Goal: Information Seeking & Learning: Check status

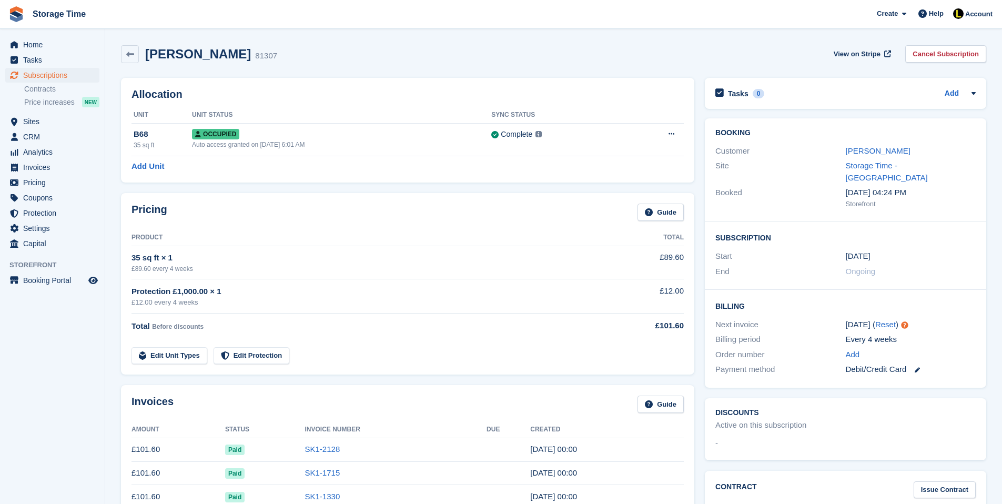
scroll to position [63, 0]
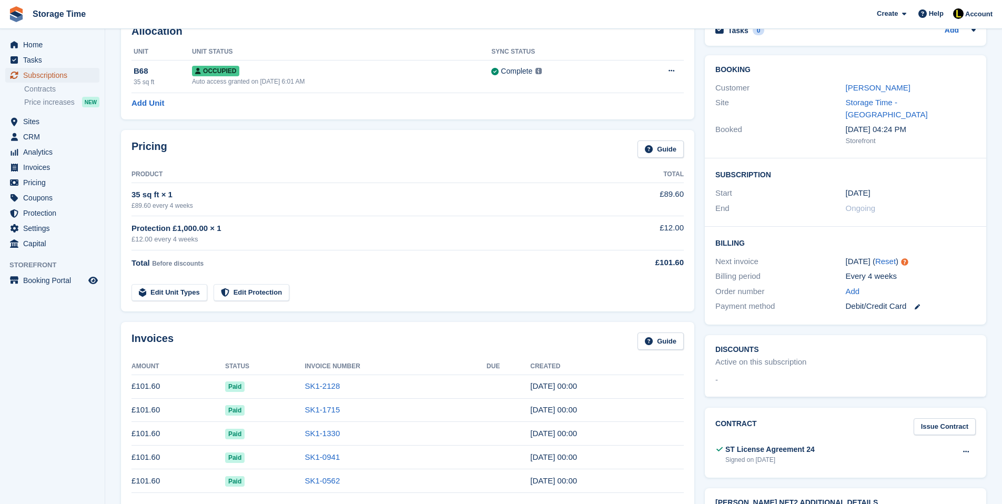
click at [70, 72] on span "Subscriptions" at bounding box center [54, 75] width 63 height 15
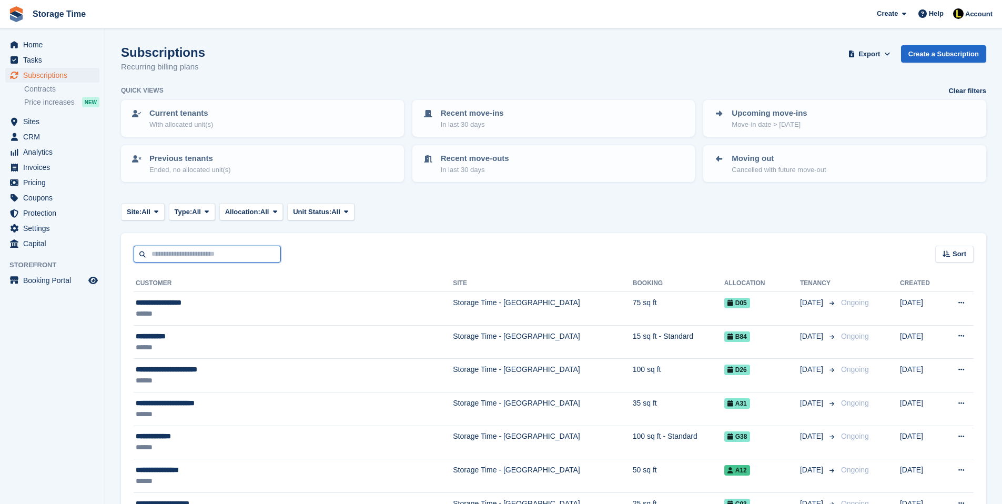
click at [219, 255] on input "text" at bounding box center [207, 254] width 147 height 17
type input "*******"
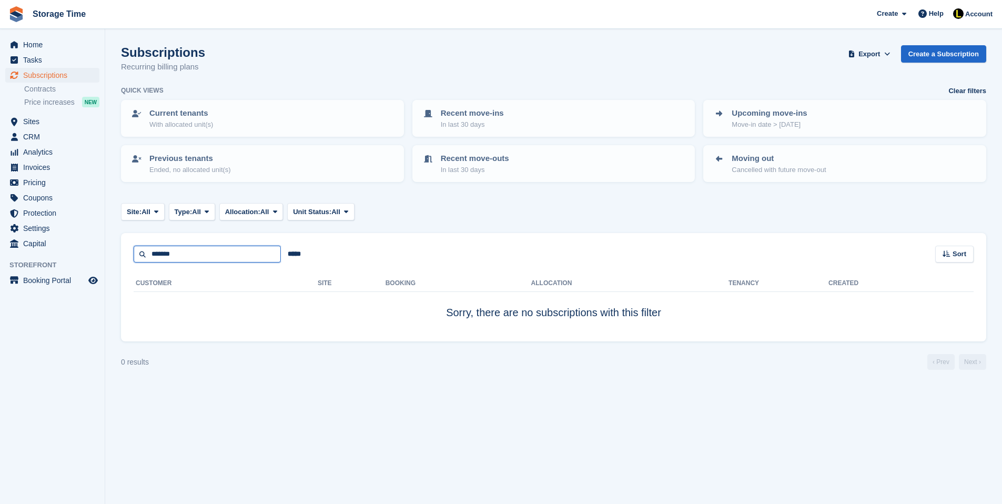
drag, startPoint x: 214, startPoint y: 254, endPoint x: 34, endPoint y: 254, distance: 180.4
click at [34, 254] on div "Home Tasks Subscriptions Subscriptions Subscriptions Contracts Price increases …" at bounding box center [501, 252] width 1002 height 504
type input "*****"
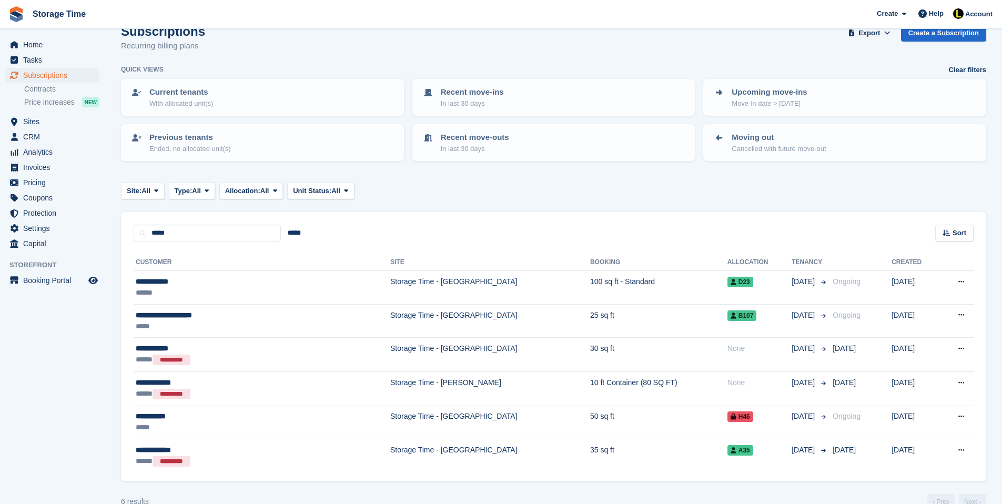
scroll to position [43, 0]
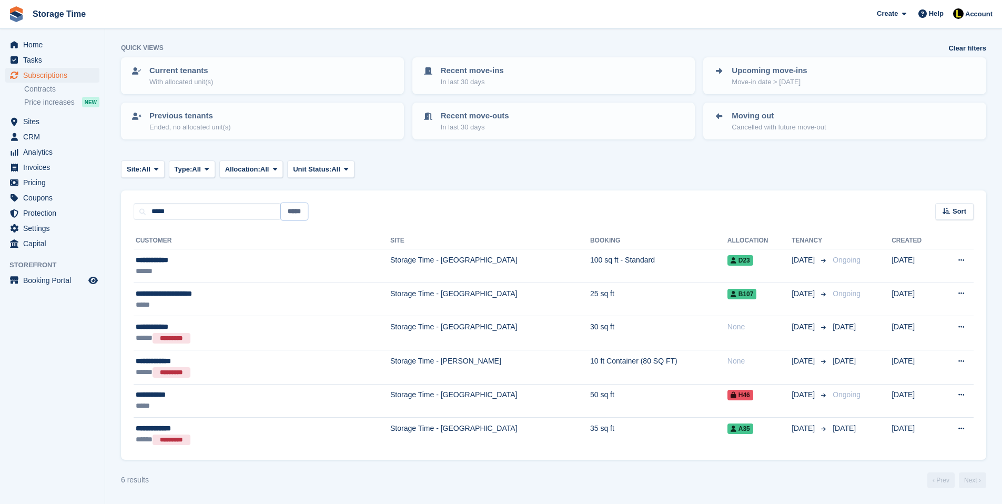
click at [295, 210] on input "*****" at bounding box center [294, 211] width 27 height 17
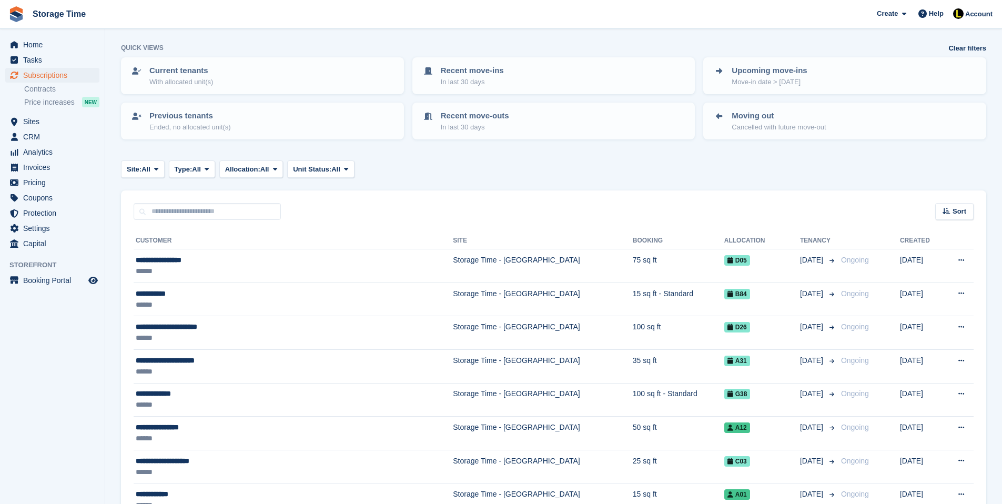
click at [320, 212] on div "Sort Sort by Customer name Date created Move in date Move out date Created (old…" at bounding box center [553, 205] width 865 height 30
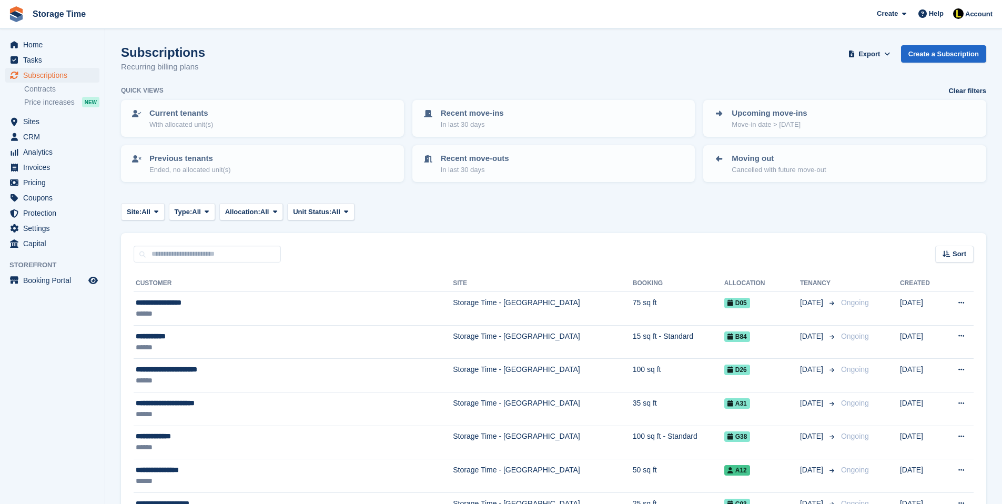
click at [184, 259] on input "text" at bounding box center [207, 254] width 147 height 17
type input "******"
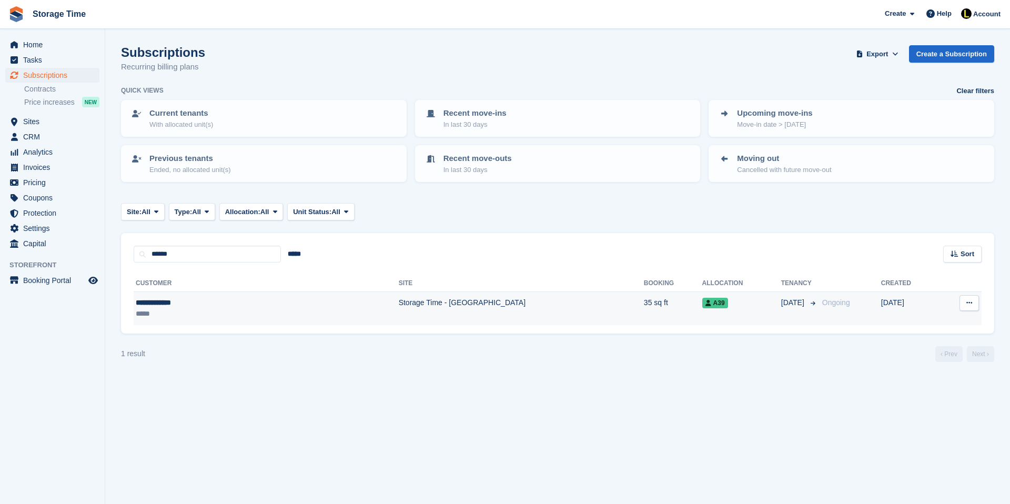
click at [399, 311] on td "Storage Time - [GEOGRAPHIC_DATA]" at bounding box center [521, 308] width 245 height 33
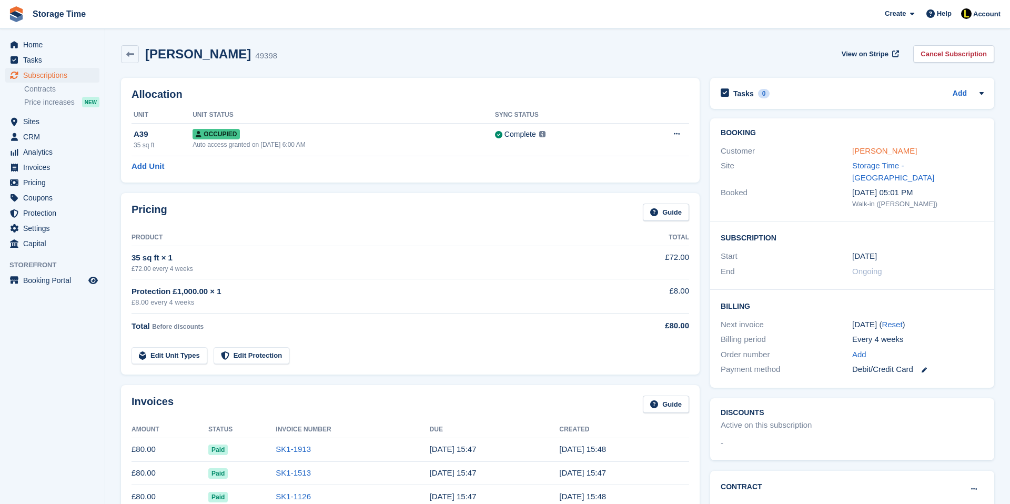
click at [886, 150] on link "[PERSON_NAME]" at bounding box center [884, 150] width 65 height 9
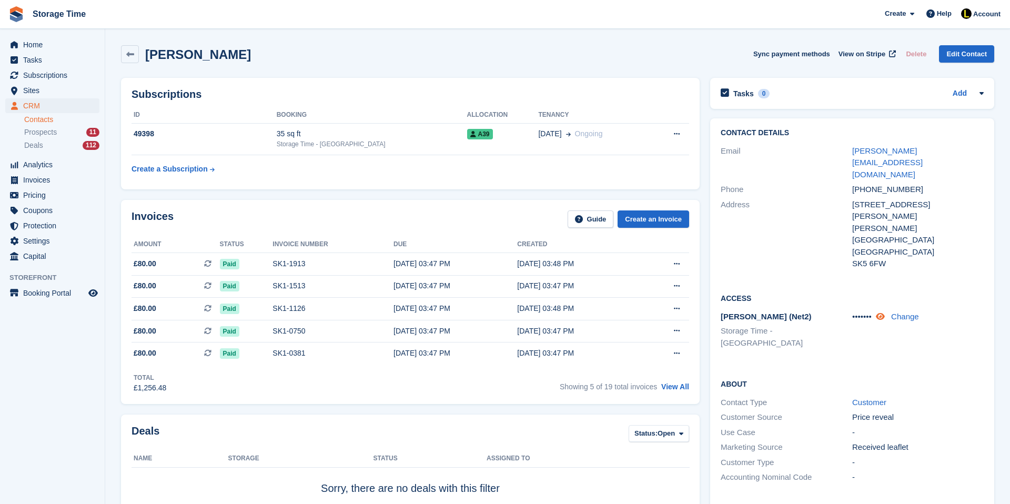
click at [885, 312] on icon at bounding box center [880, 316] width 9 height 8
click at [879, 312] on icon at bounding box center [879, 316] width 10 height 8
click at [885, 312] on icon at bounding box center [880, 316] width 9 height 8
click at [680, 139] on button at bounding box center [676, 134] width 19 height 16
click at [552, 133] on div "14 Aug Ongoing" at bounding box center [594, 133] width 112 height 11
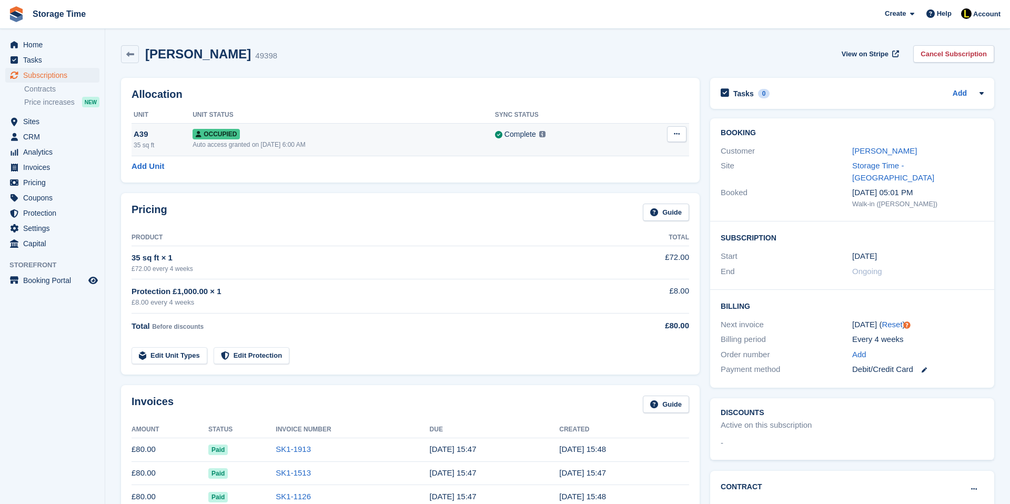
click at [683, 134] on button at bounding box center [676, 134] width 19 height 16
click at [631, 95] on h2 "Allocation" at bounding box center [409, 94] width 557 height 12
click at [886, 154] on link "[PERSON_NAME]" at bounding box center [884, 150] width 65 height 9
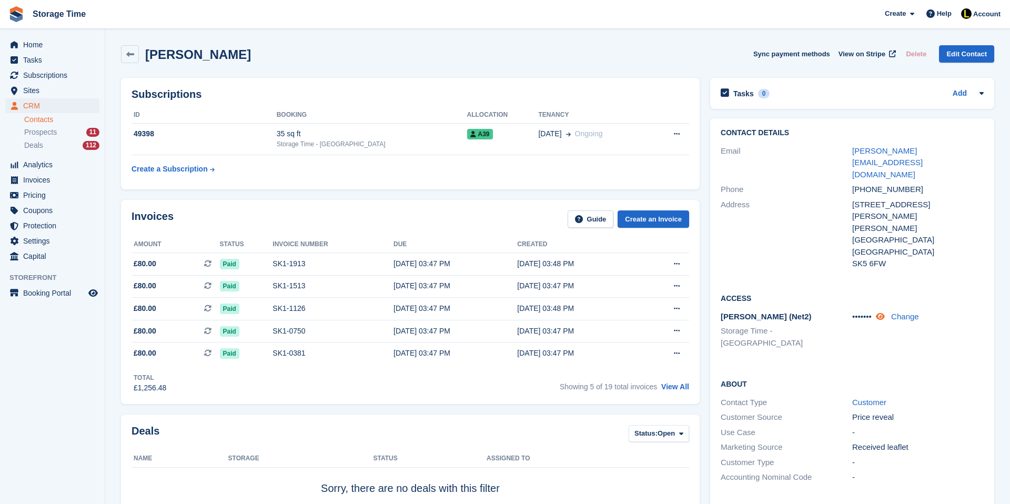
click at [882, 312] on icon at bounding box center [880, 316] width 9 height 8
